Goal: Navigation & Orientation: Understand site structure

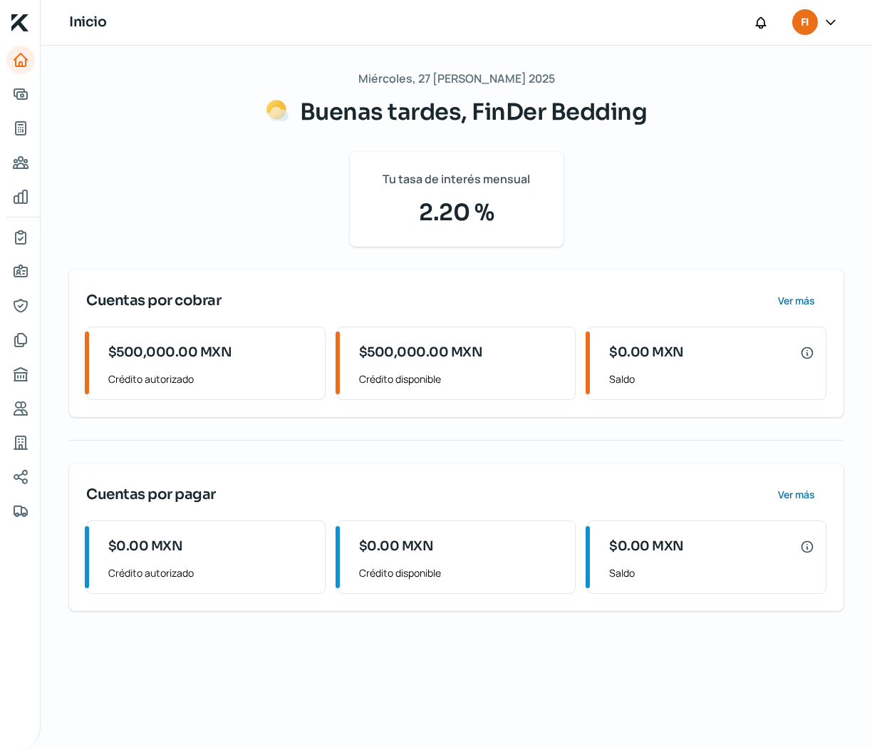
click at [487, 188] on span "Tu tasa de interés mensual" at bounding box center [456, 179] width 147 height 21
click at [21, 127] on icon "Tus créditos" at bounding box center [20, 128] width 17 height 17
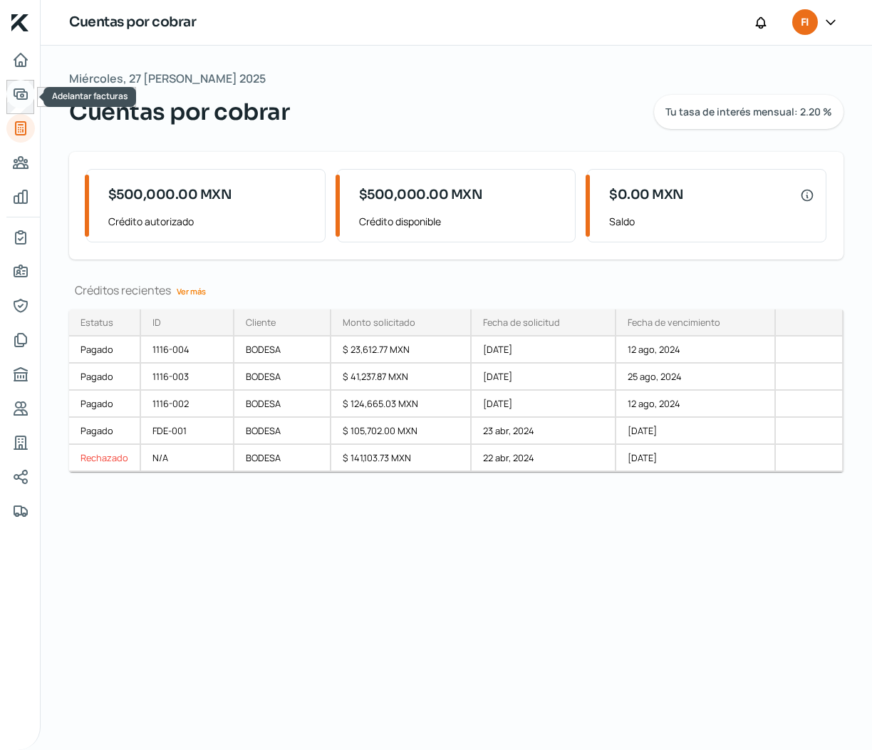
click at [25, 95] on icon "Adelantar facturas" at bounding box center [20, 94] width 17 height 17
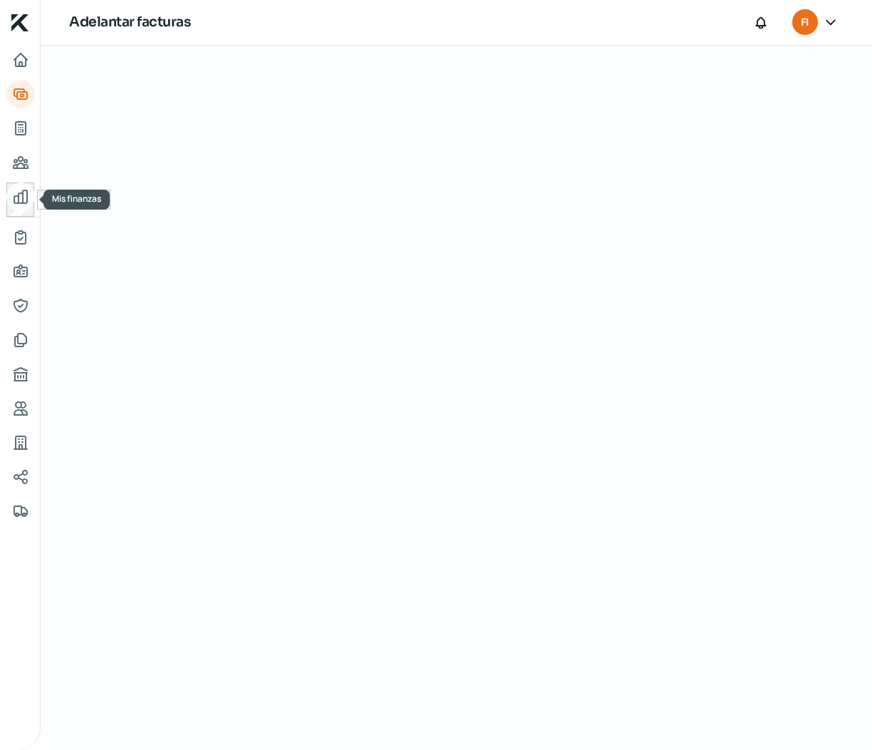
click at [24, 193] on icon "Mis finanzas" at bounding box center [20, 196] width 17 height 17
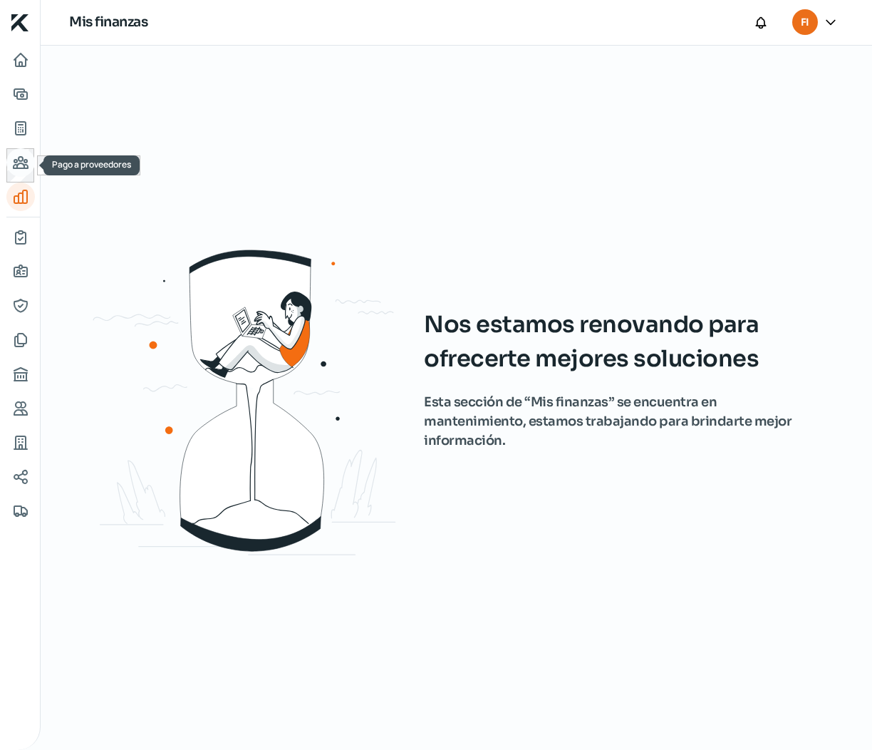
click at [27, 168] on icon "Pago a proveedores" at bounding box center [21, 162] width 14 height 11
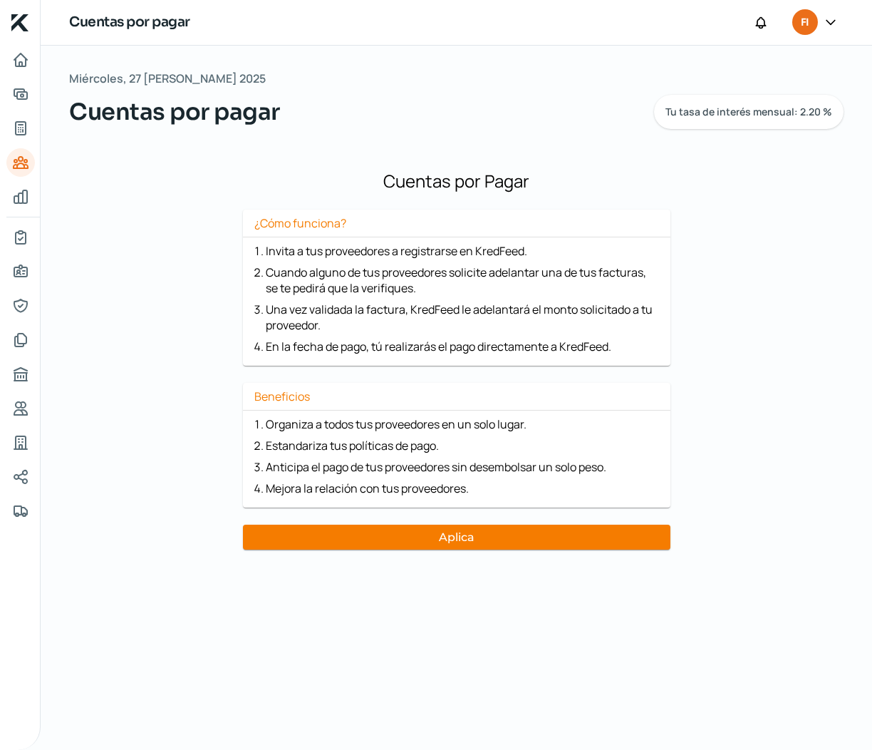
drag, startPoint x: 177, startPoint y: 393, endPoint x: 195, endPoint y: 379, distance: 22.8
click at [180, 392] on div "Cuentas por Pagar ¿Cómo funciona? Invita a tus proveedores a registrarse en Kre…" at bounding box center [456, 353] width 775 height 403
click at [23, 48] on link "Inicio" at bounding box center [20, 60] width 29 height 29
